Goal: Task Accomplishment & Management: Complete application form

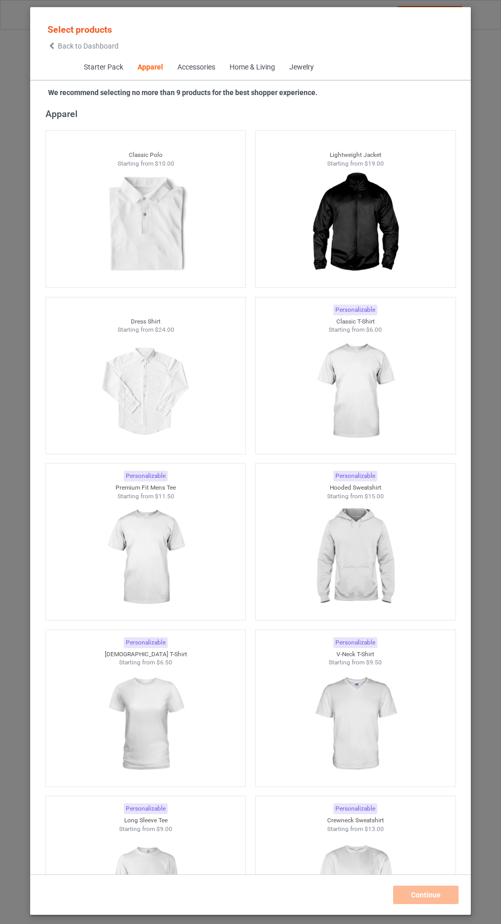
scroll to position [76, 0]
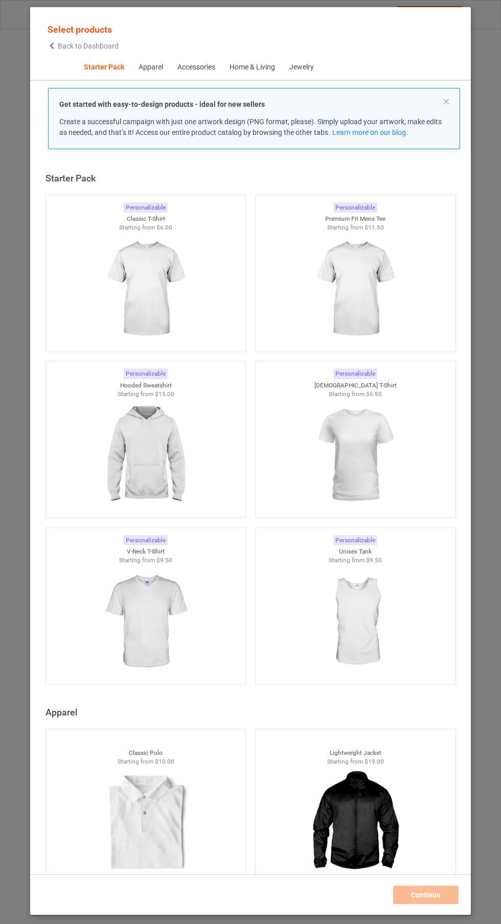
click at [74, 43] on span "Back to Dashboard" at bounding box center [88, 46] width 61 height 8
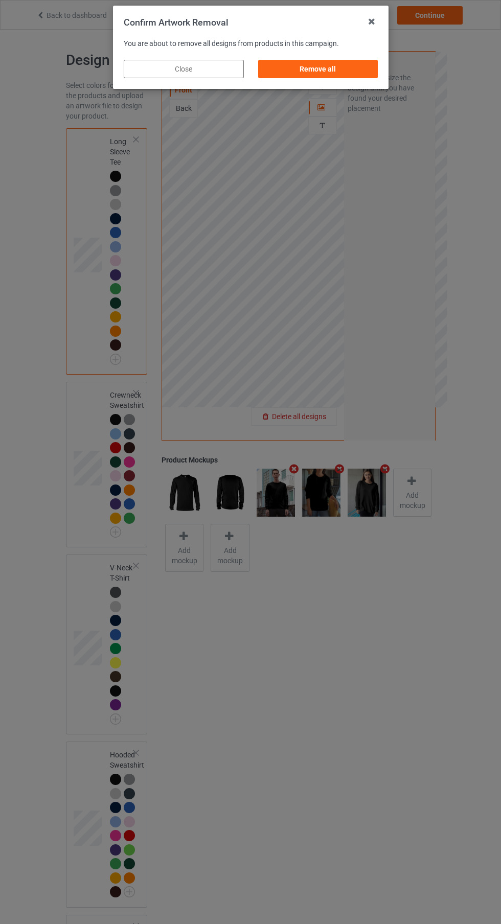
click at [363, 74] on div "Remove all" at bounding box center [318, 69] width 120 height 18
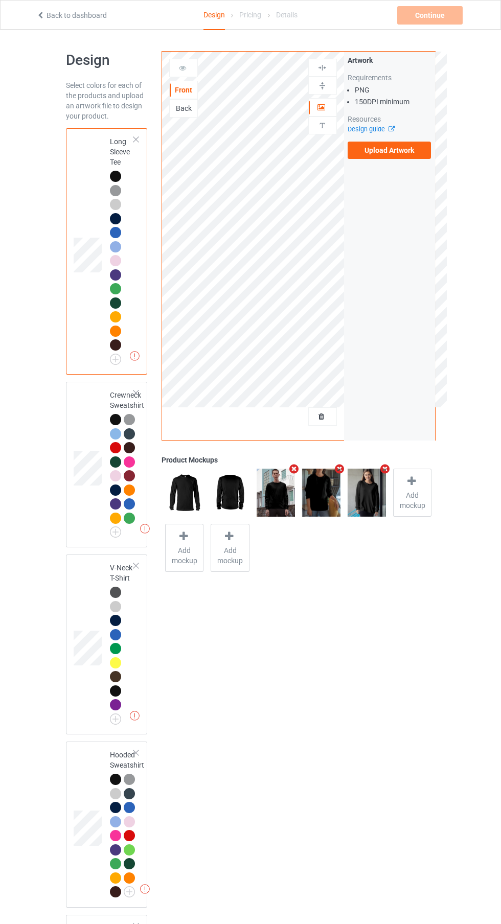
click at [408, 148] on label "Upload Artwork" at bounding box center [389, 150] width 84 height 17
click at [0, 0] on input "Upload Artwork" at bounding box center [0, 0] width 0 height 0
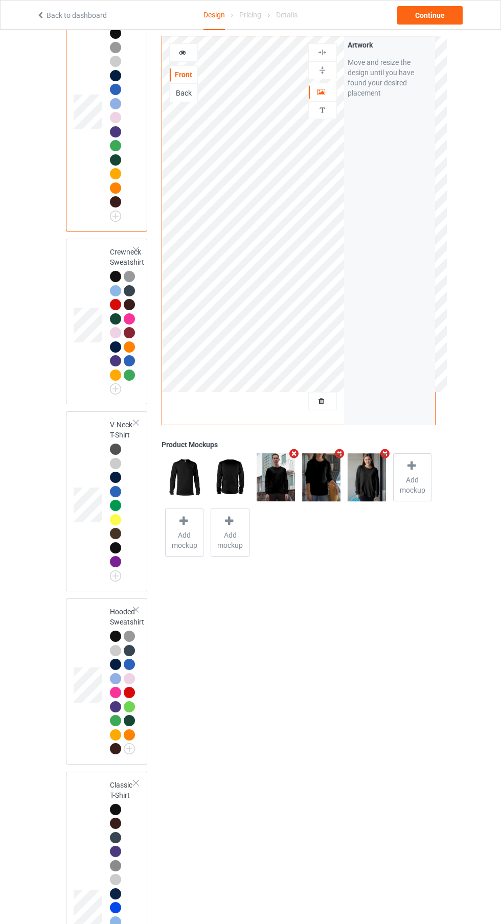
scroll to position [247, 0]
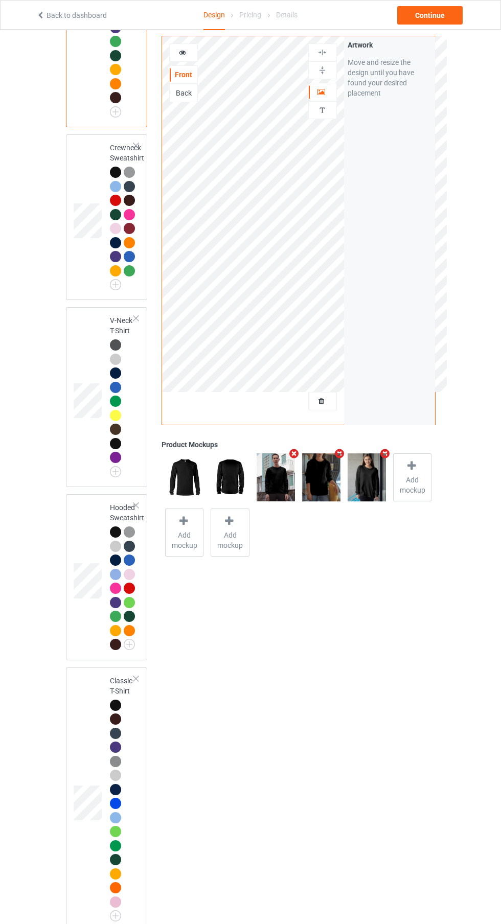
click at [91, 860] on td at bounding box center [89, 799] width 31 height 256
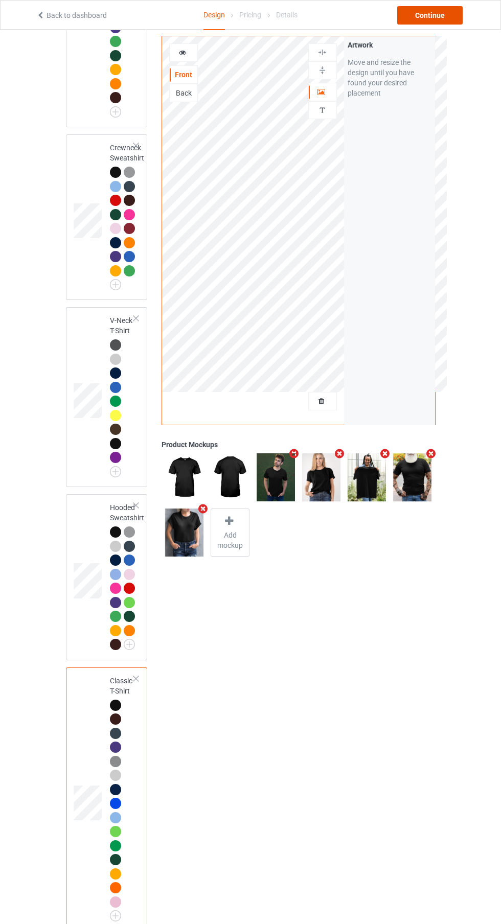
click at [435, 20] on div "Continue" at bounding box center [429, 15] width 65 height 18
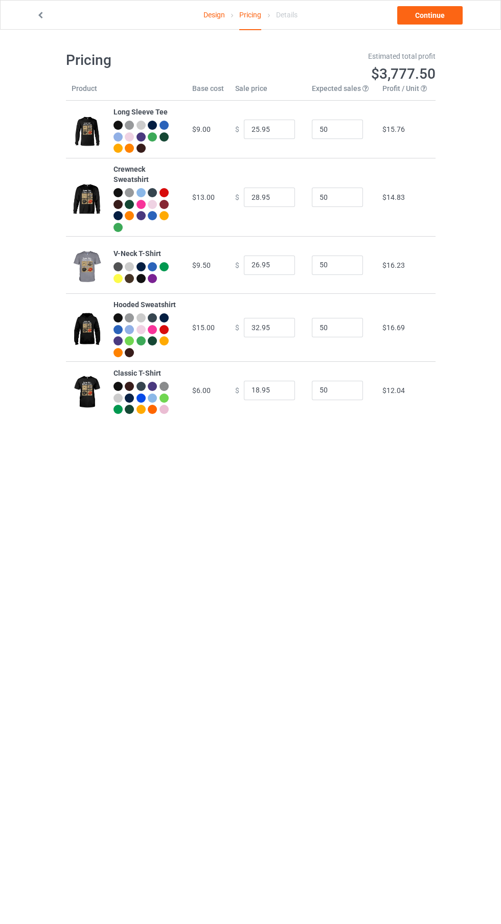
click at [435, 41] on div "Design Pricing Details Continue Pricing Estimated total profit $3,777.50 Produc…" at bounding box center [250, 235] width 501 height 410
click at [437, 40] on div "Design Pricing Details Continue Pricing Estimated total profit $3,777.50 Produc…" at bounding box center [250, 235] width 501 height 410
click at [440, 14] on link "Continue" at bounding box center [429, 15] width 65 height 18
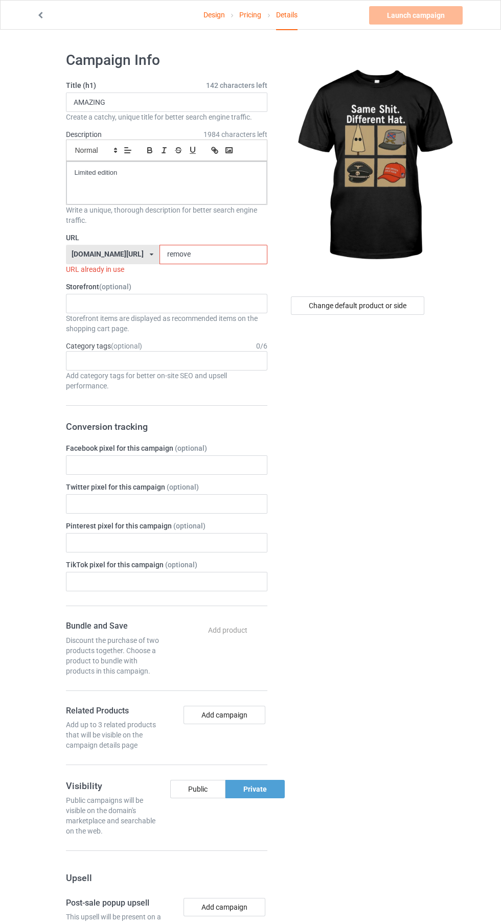
click at [227, 254] on input "remove" at bounding box center [213, 254] width 108 height 19
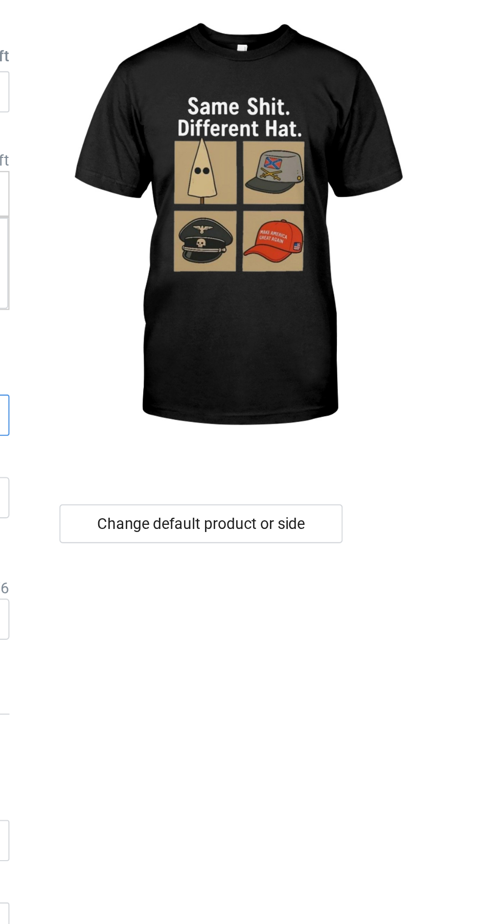
type input "r"
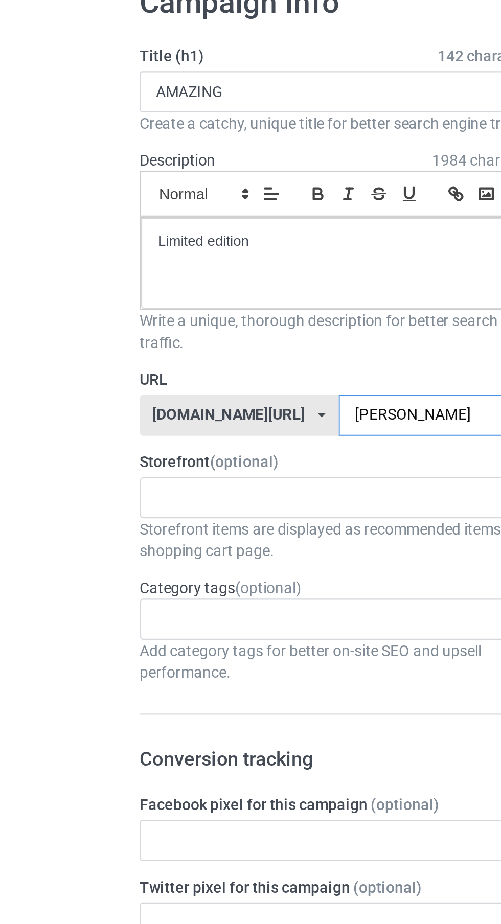
type input "Same"
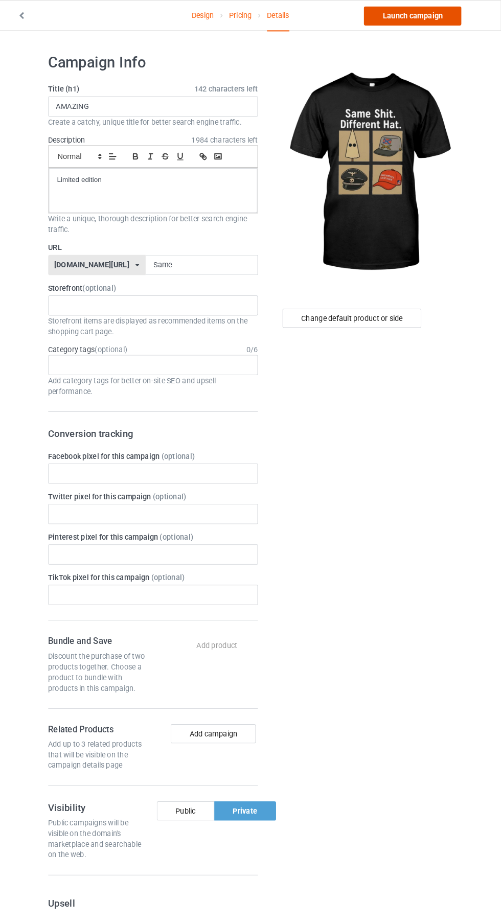
click at [434, 19] on link "Launch campaign" at bounding box center [416, 15] width 94 height 18
